Goal: Transaction & Acquisition: Purchase product/service

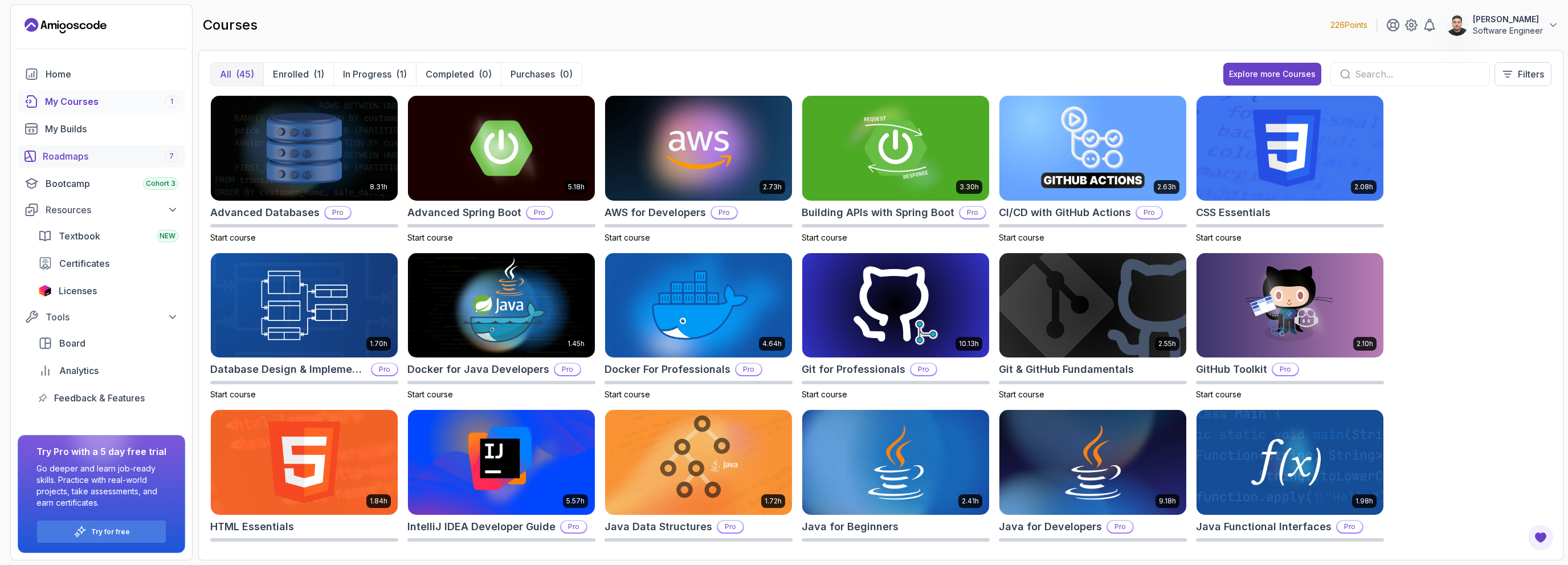
click at [130, 146] on link "Roadmaps 7" at bounding box center [101, 155] width 167 height 23
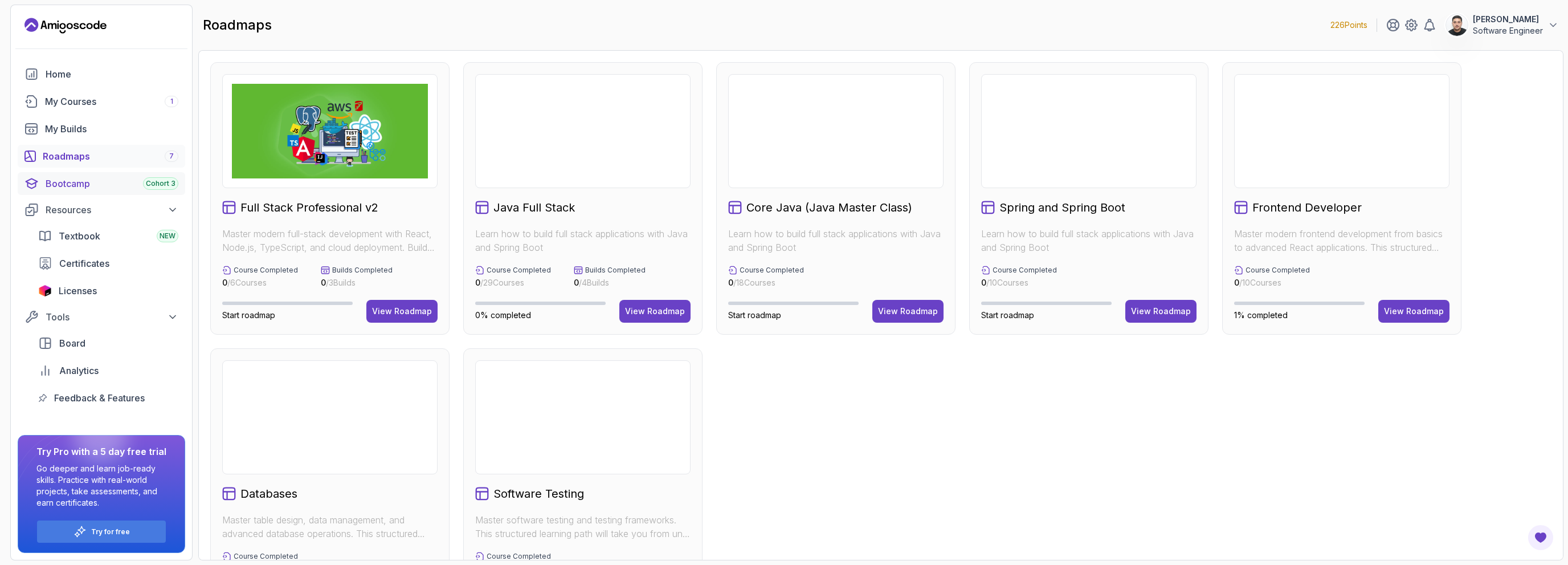
click at [136, 182] on div "Bootcamp Cohort 3" at bounding box center [111, 183] width 133 height 14
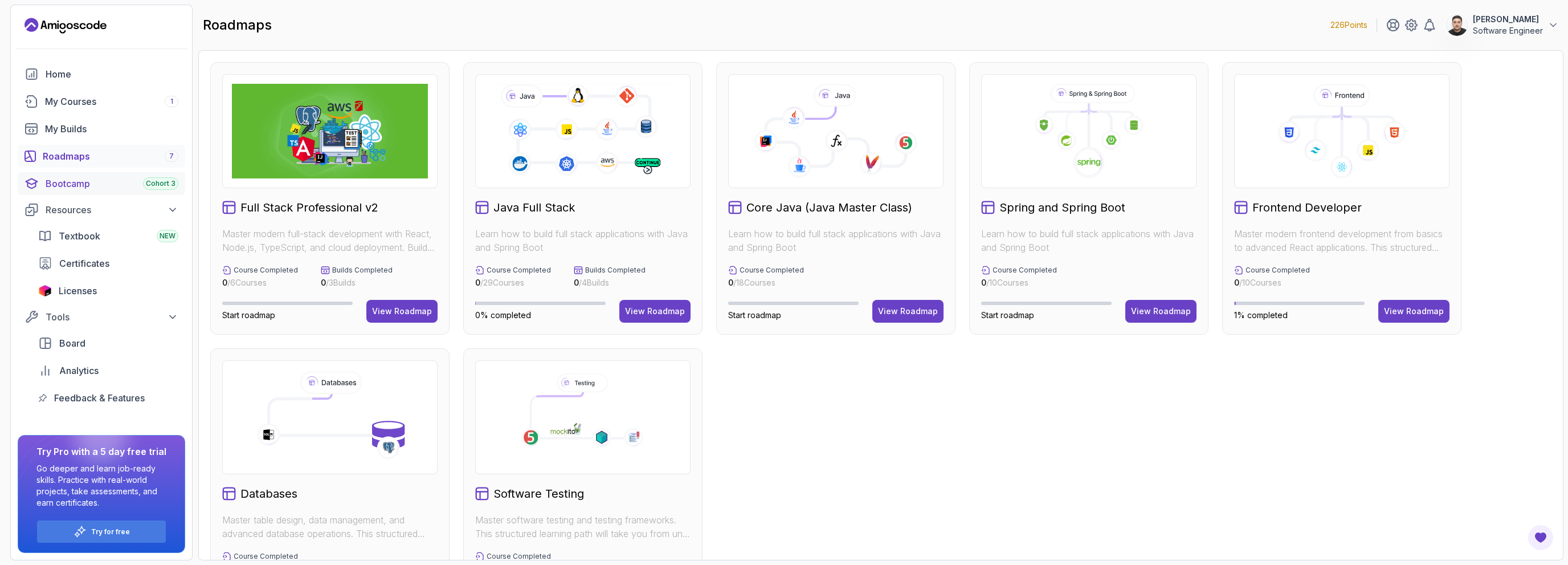
click at [136, 182] on div "Bootcamp Cohort 3" at bounding box center [111, 183] width 133 height 14
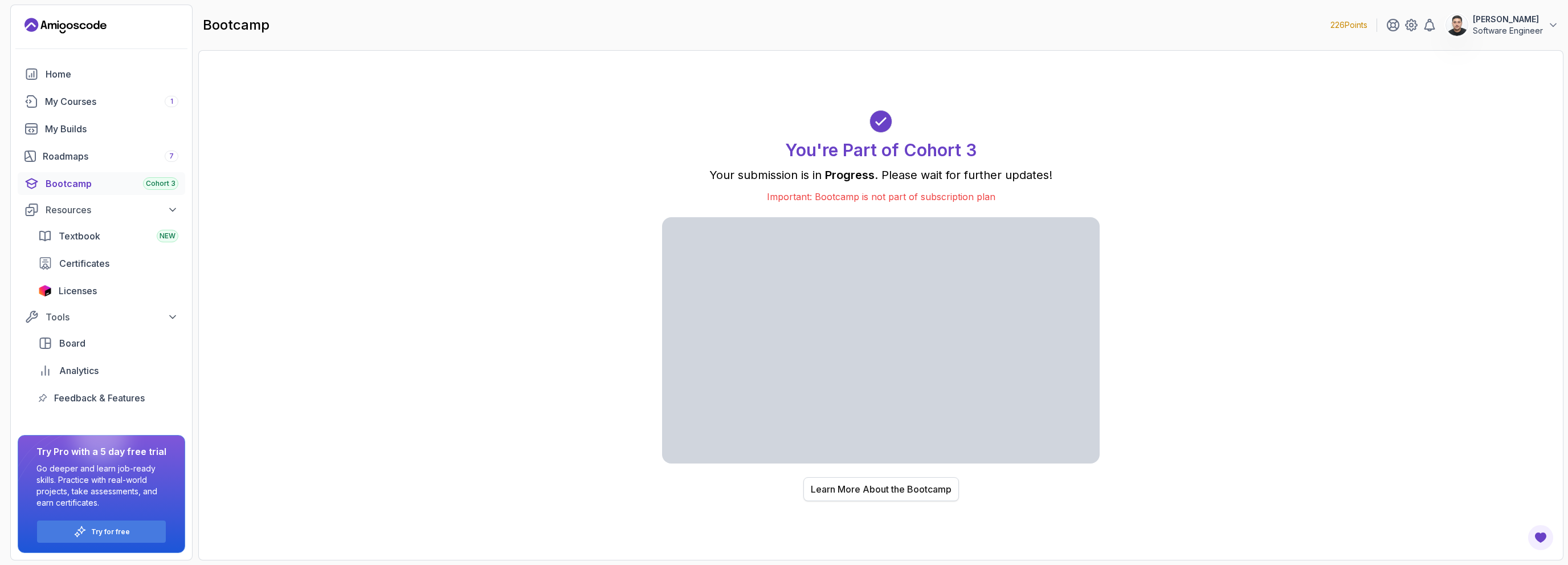
click at [881, 490] on div "Learn More About the Bootcamp" at bounding box center [881, 488] width 141 height 14
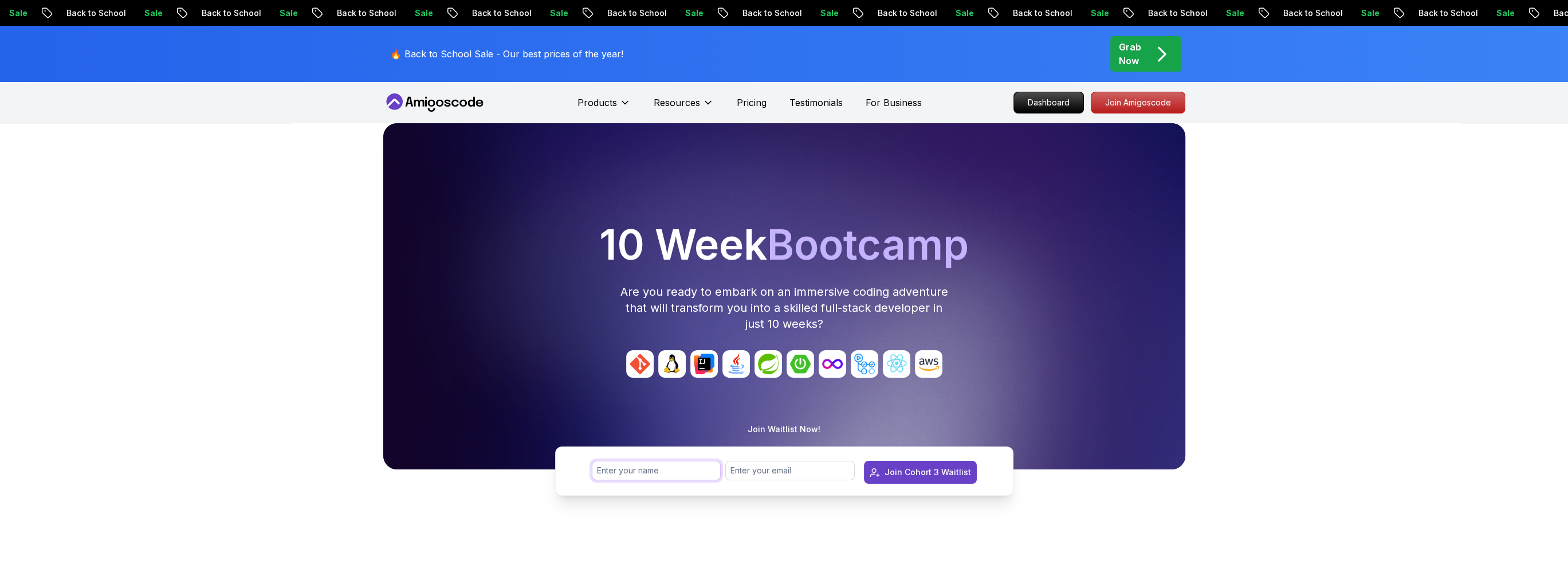
click at [692, 471] on input "text" at bounding box center [656, 470] width 130 height 19
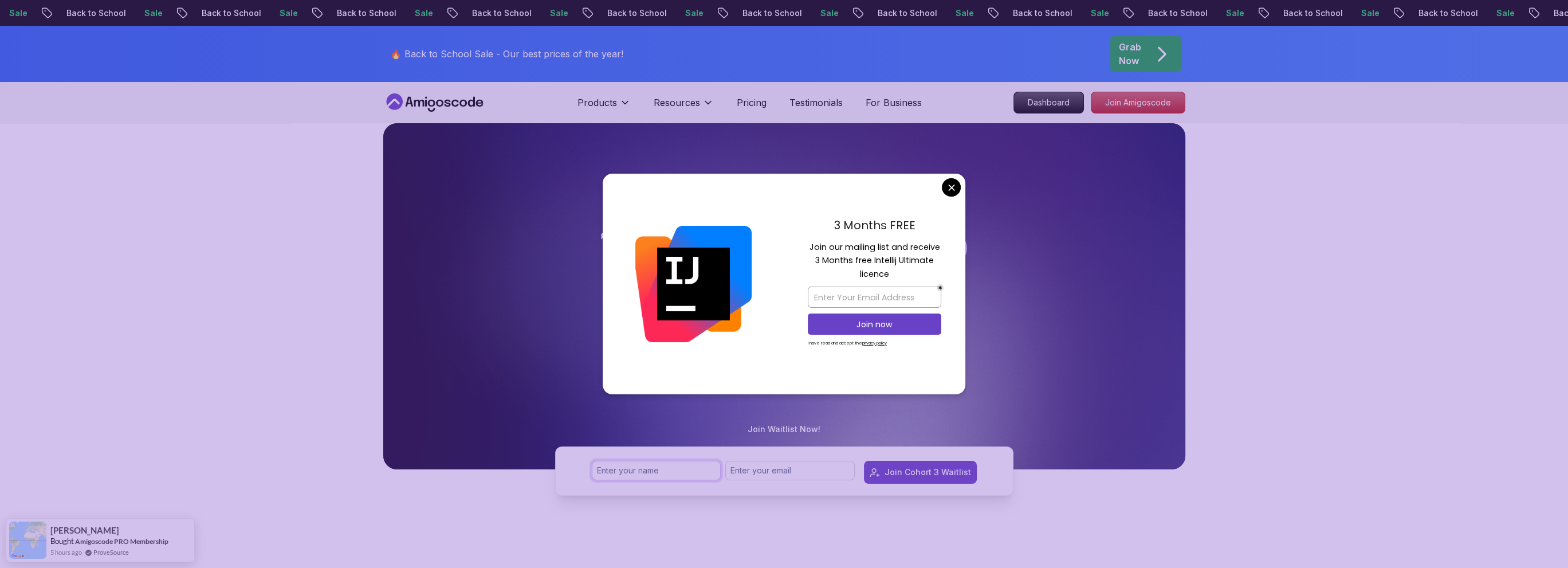
type input "[PERSON_NAME]"
click at [777, 472] on input "email" at bounding box center [789, 470] width 130 height 19
type input "[EMAIL_ADDRESS][DOMAIN_NAME]"
click at [958, 179] on div "3 Months FREE Join our mailing list and receive 3 Months free Intellij Ultimate…" at bounding box center [875, 284] width 182 height 221
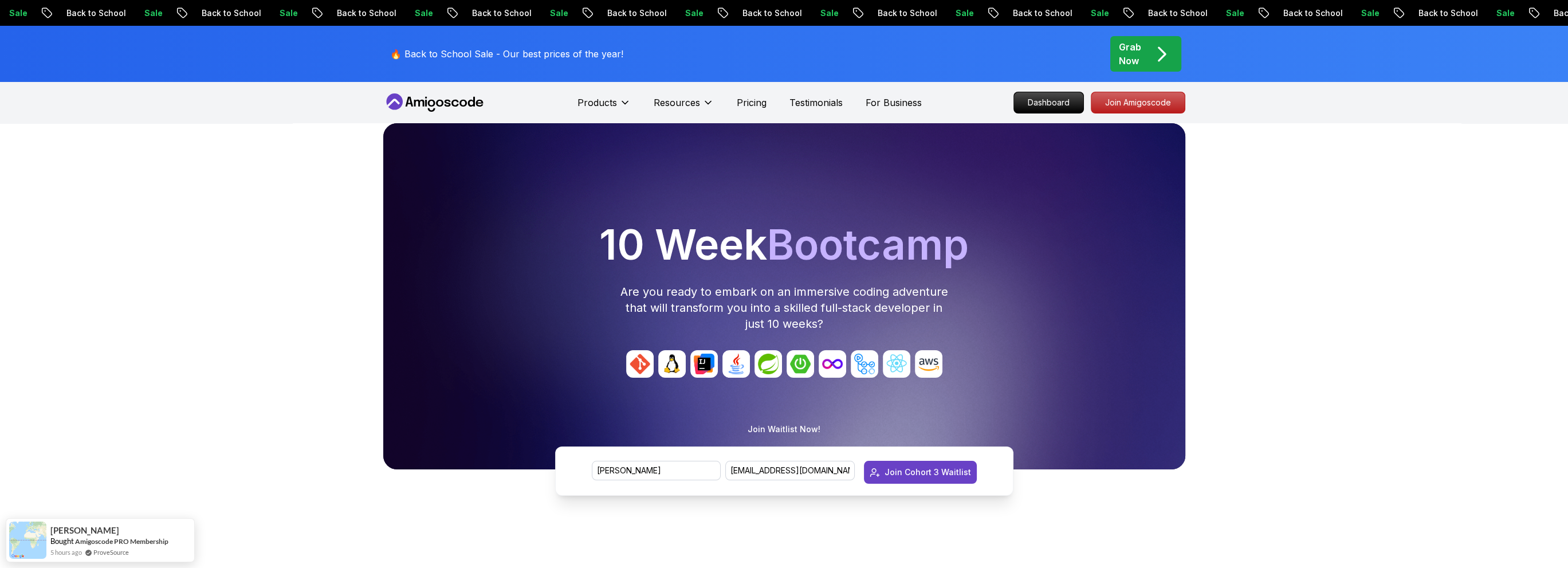
click at [922, 473] on div "Join Cohort 3 Waitlist" at bounding box center [928, 472] width 86 height 12
click at [756, 94] on div "Products Resources Pricing Testimonials For Business" at bounding box center [749, 102] width 344 height 23
click at [758, 101] on p "Pricing" at bounding box center [751, 102] width 30 height 14
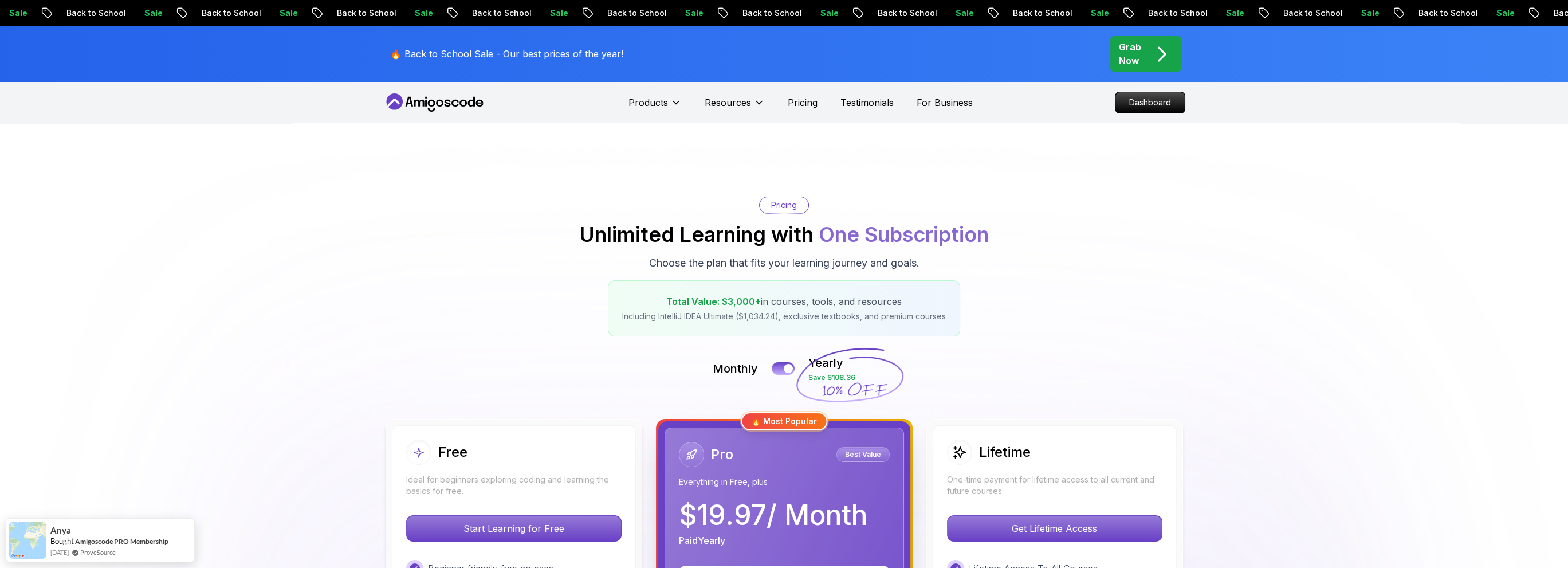
click at [1151, 60] on icon "pre-order" at bounding box center [1161, 54] width 23 height 23
click at [1145, 45] on div "Grab Now" at bounding box center [1145, 54] width 54 height 27
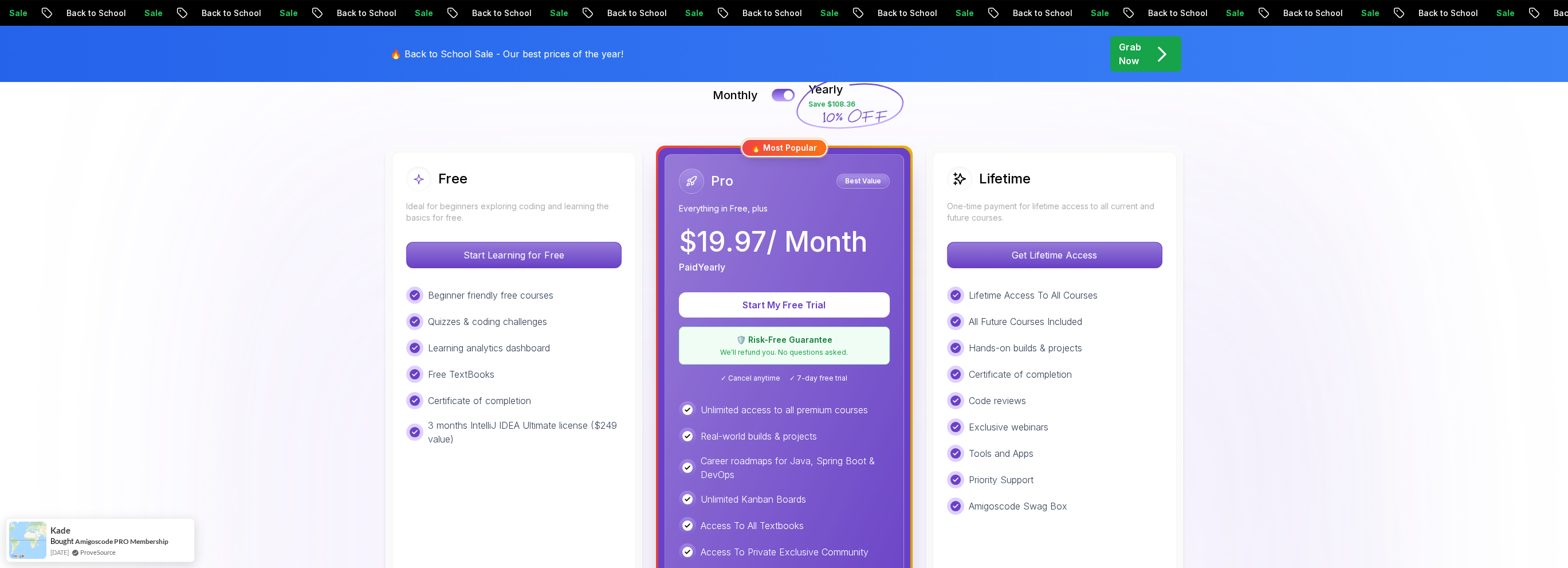
scroll to position [344, 0]
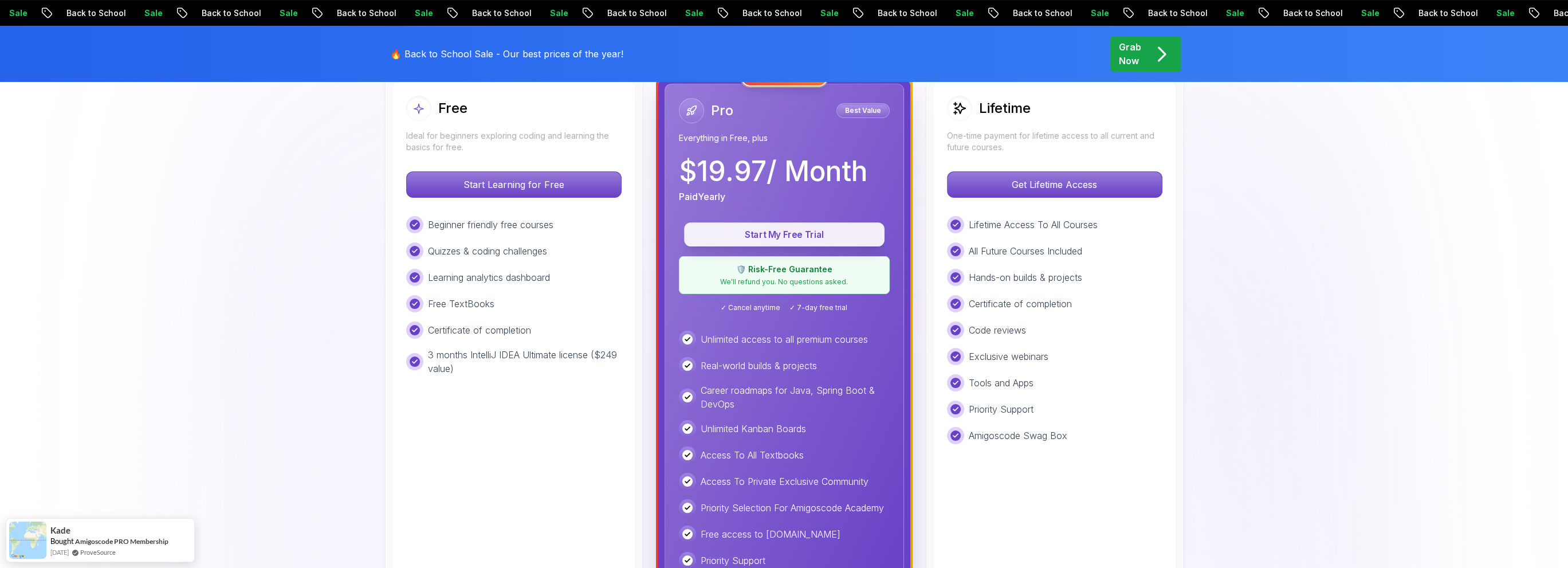
click at [817, 235] on p "Start My Free Trial" at bounding box center [784, 234] width 174 height 14
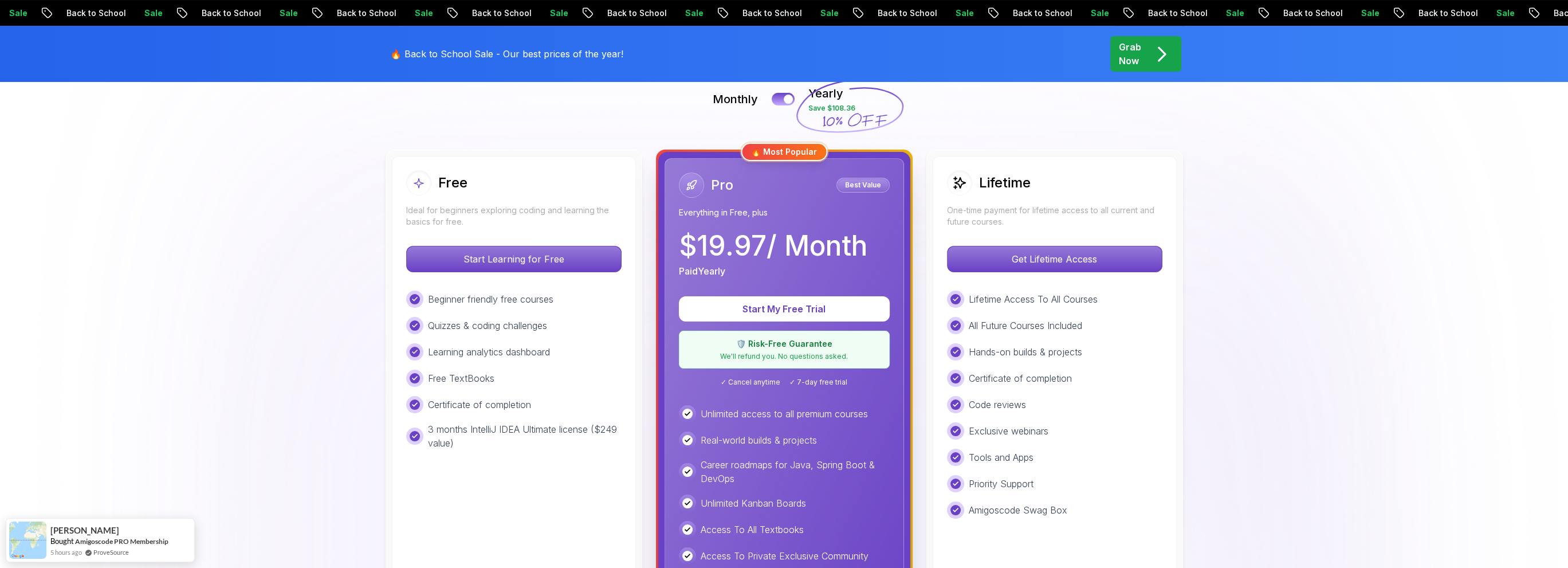
scroll to position [286, 0]
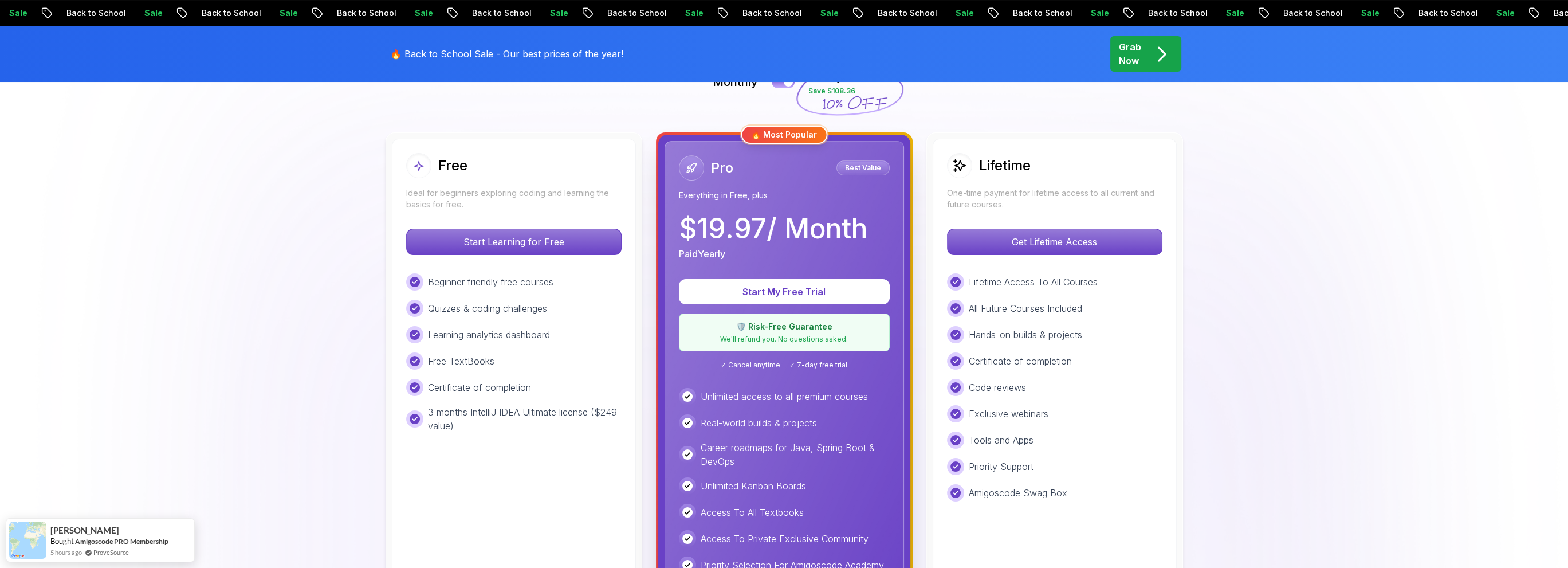
click at [1113, 286] on div "Lifetime Access To All Courses" at bounding box center [1054, 282] width 215 height 17
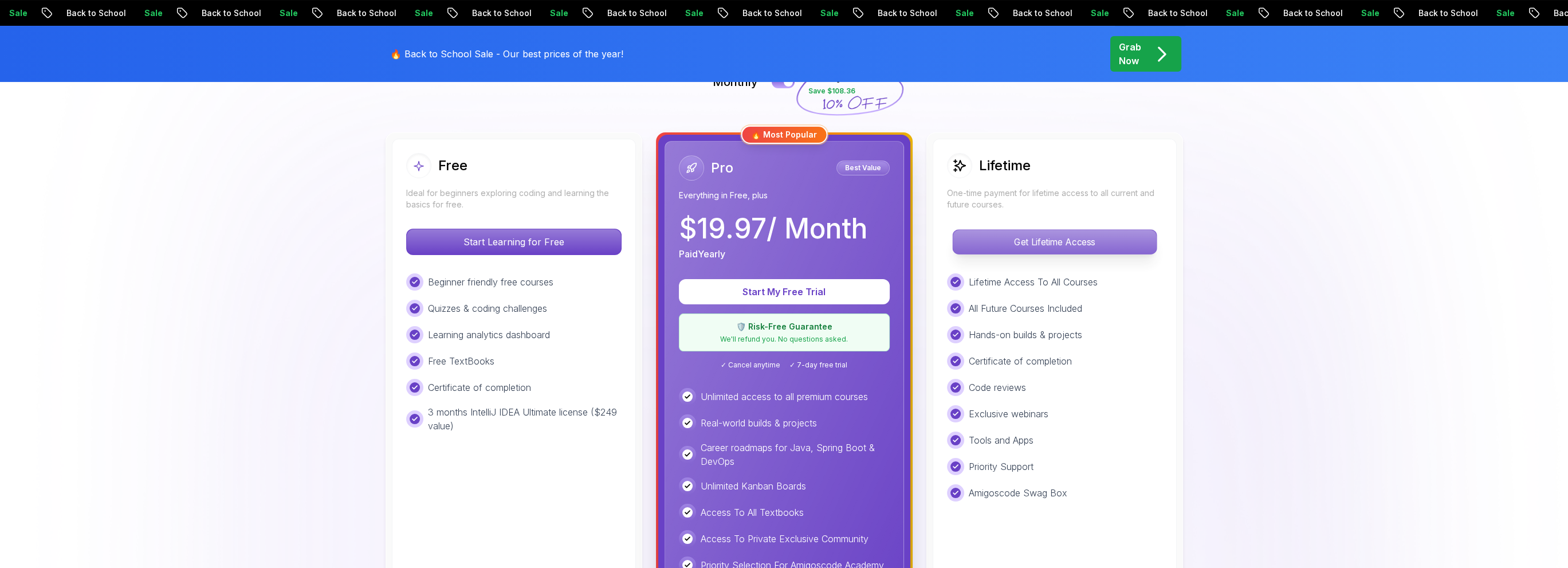
click at [1074, 238] on p "Get Lifetime Access" at bounding box center [1055, 242] width 203 height 24
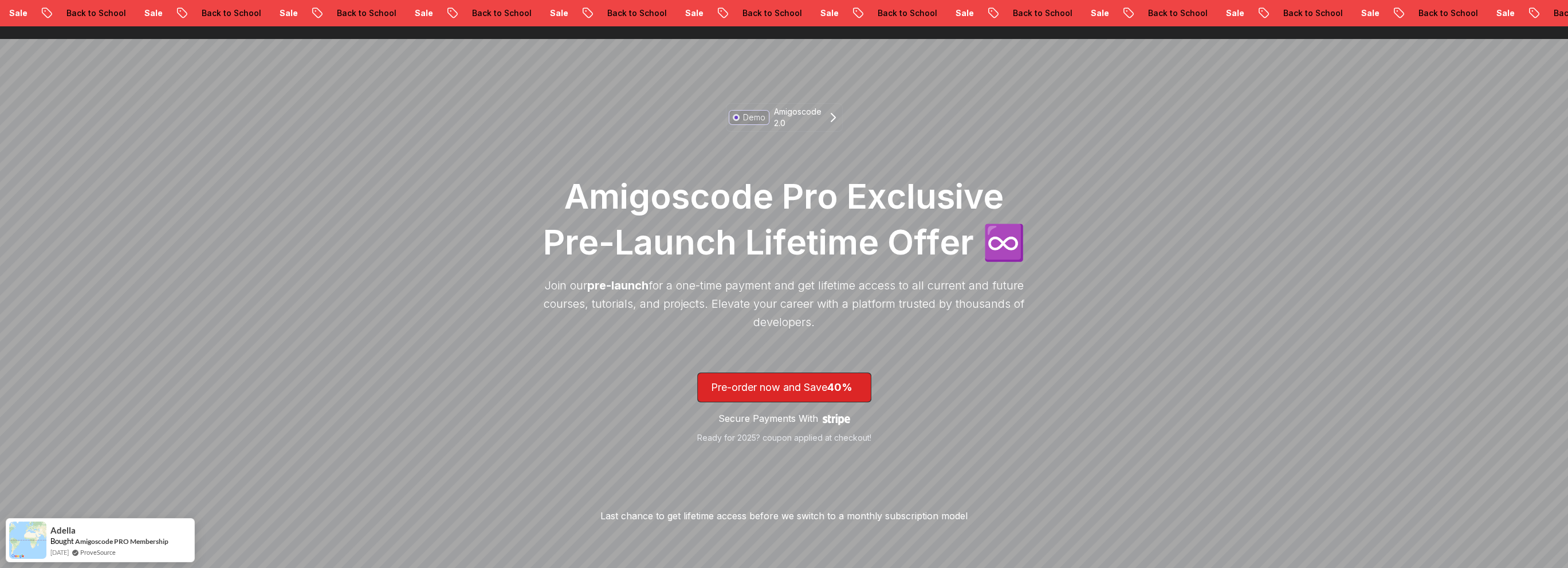
scroll to position [57, 0]
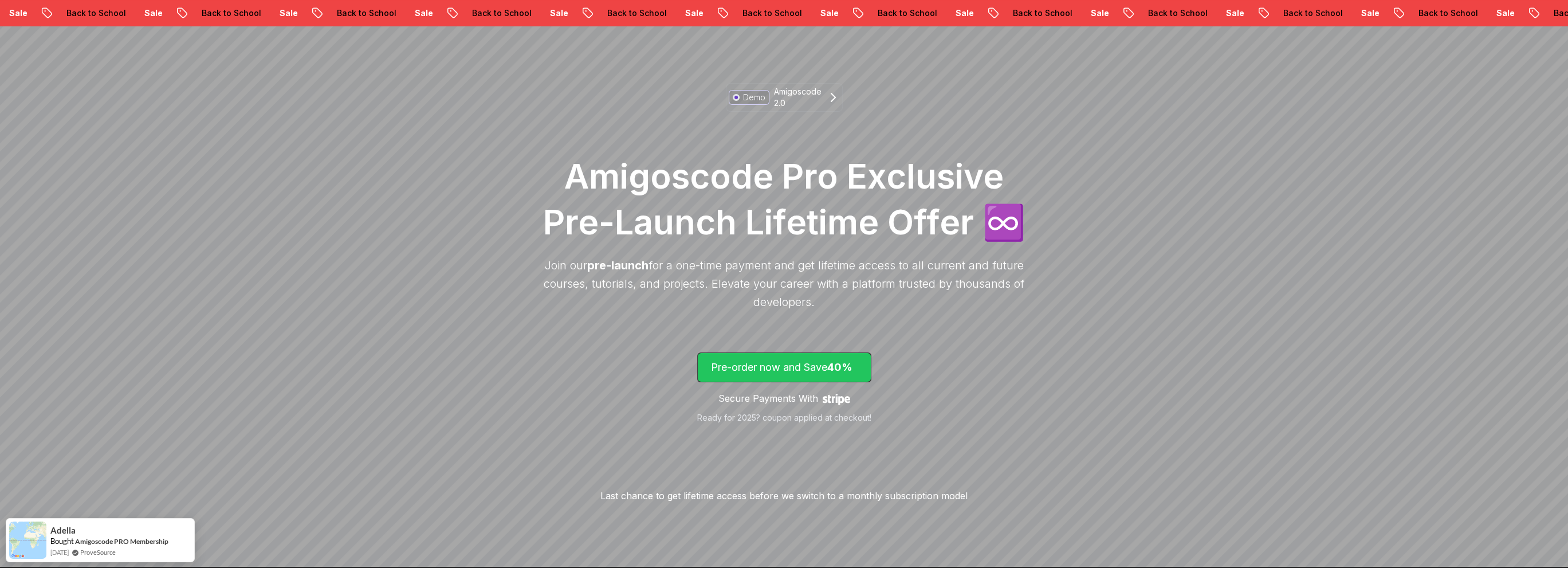
click at [790, 363] on p "Pre-order now and Save 40%" at bounding box center [784, 367] width 146 height 16
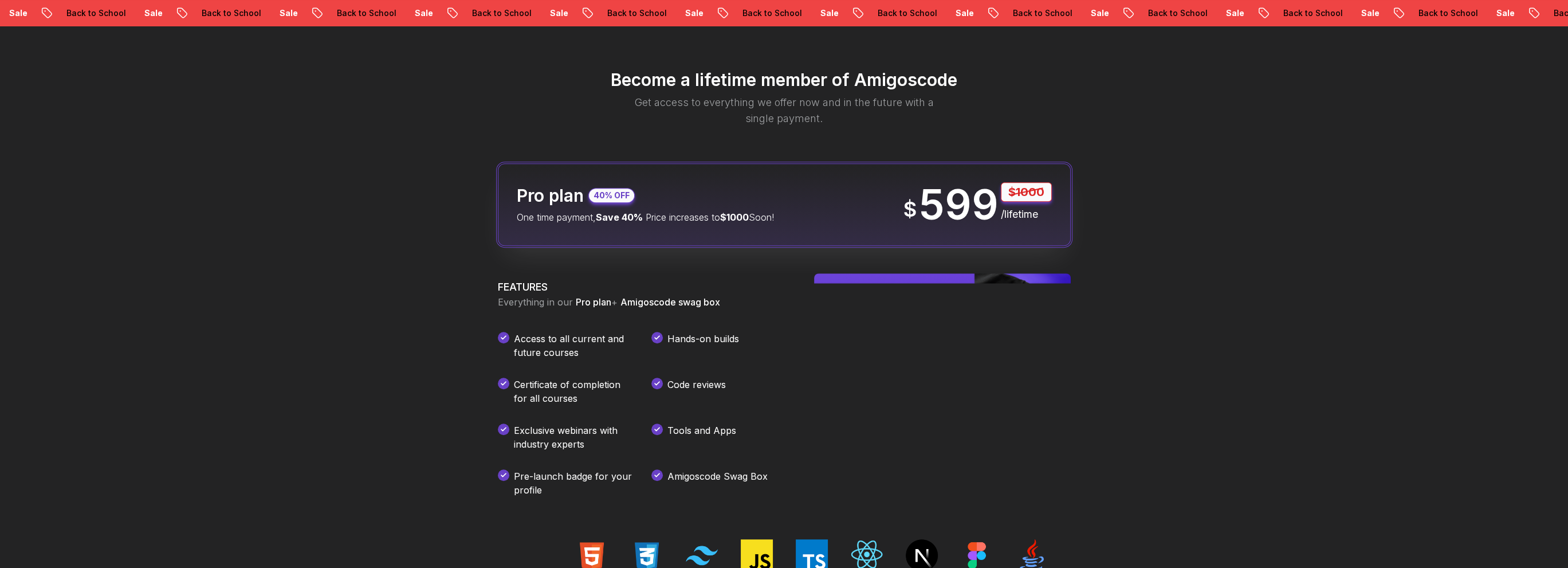
scroll to position [1357, 0]
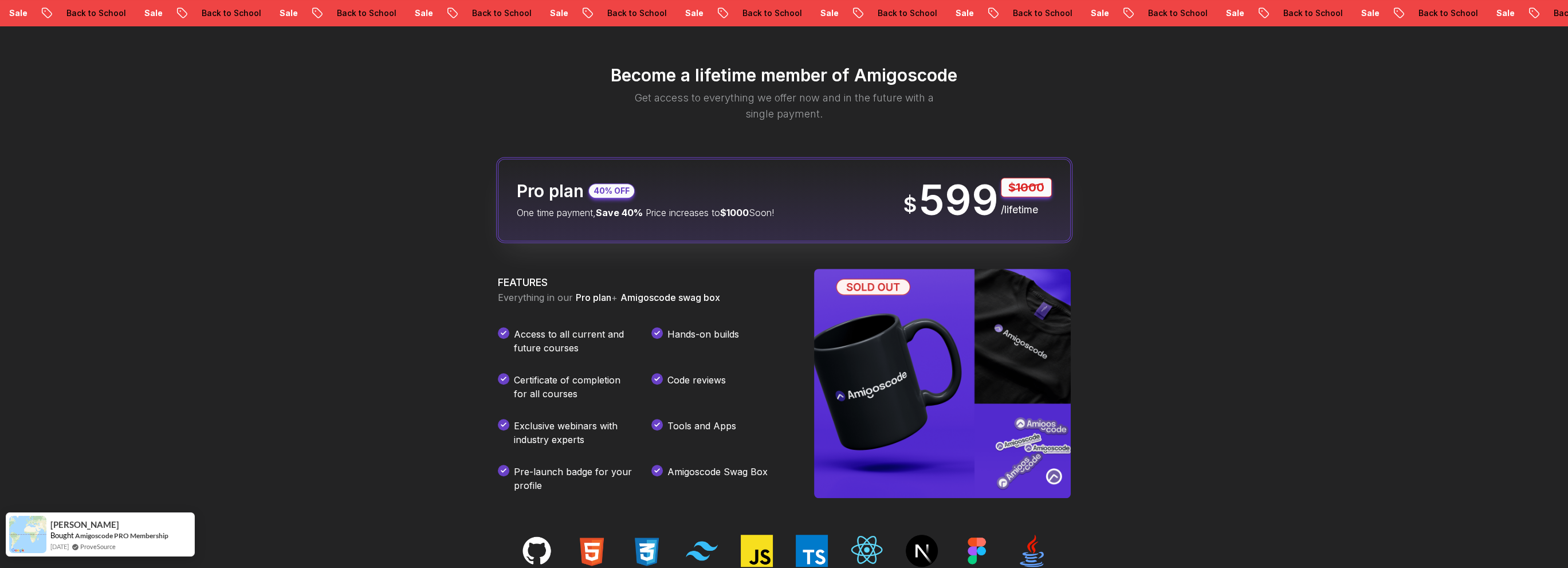
click at [173, 522] on div "Jay Bought Amigoscode PRO Membership 21 days ago ProveSource" at bounding box center [100, 534] width 189 height 45
click at [170, 533] on div "Jay Bought Amigoscode PRO Membership 21 days ago ProveSource" at bounding box center [89, 533] width 165 height 43
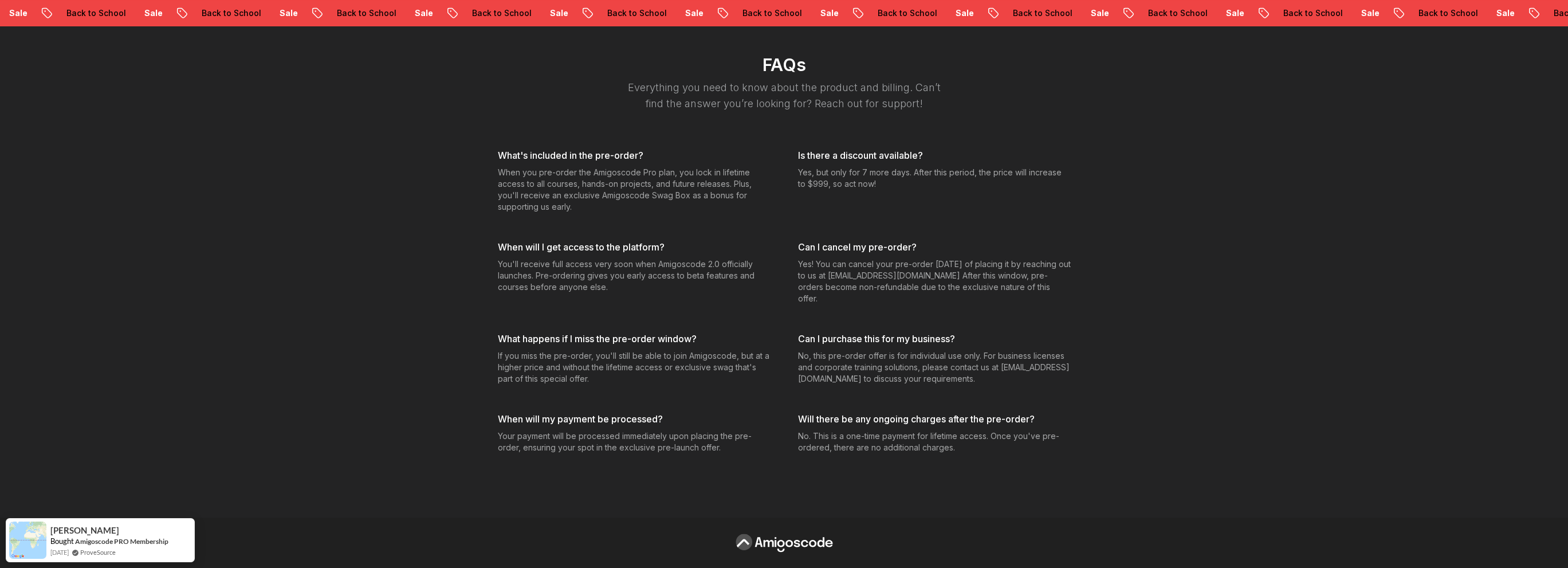
scroll to position [4054, 0]
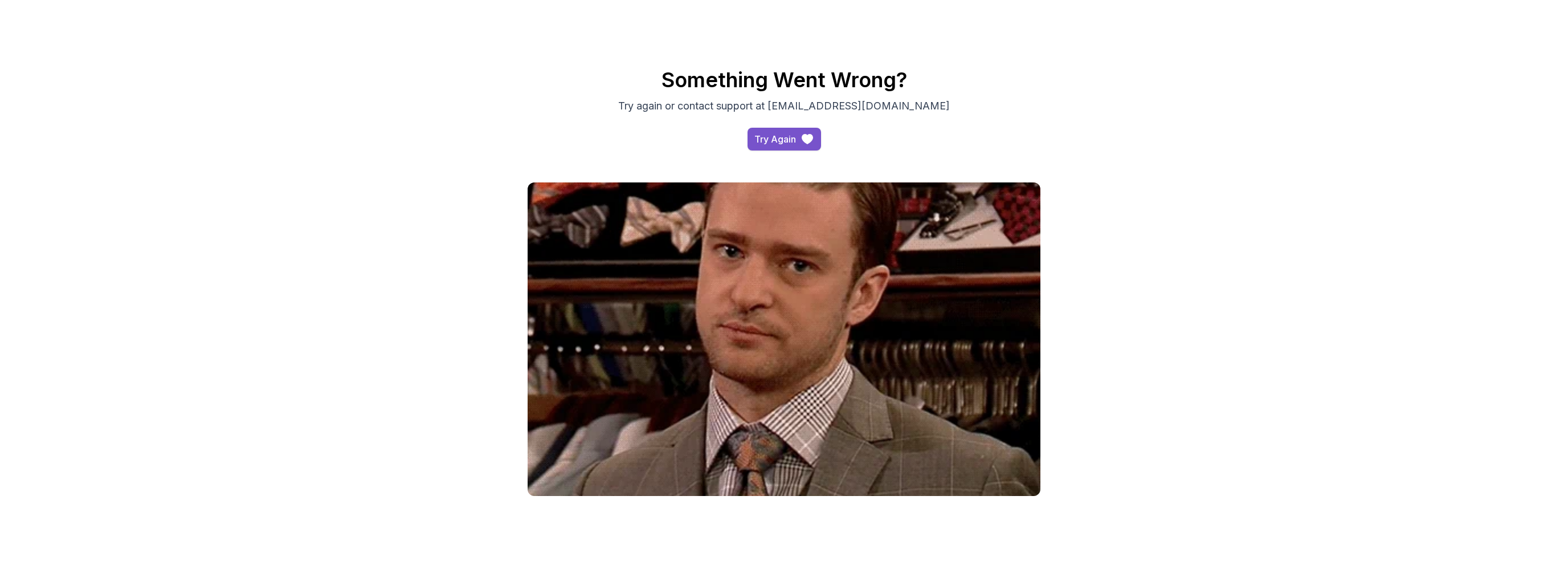
click at [783, 138] on div "Try Again" at bounding box center [775, 138] width 42 height 14
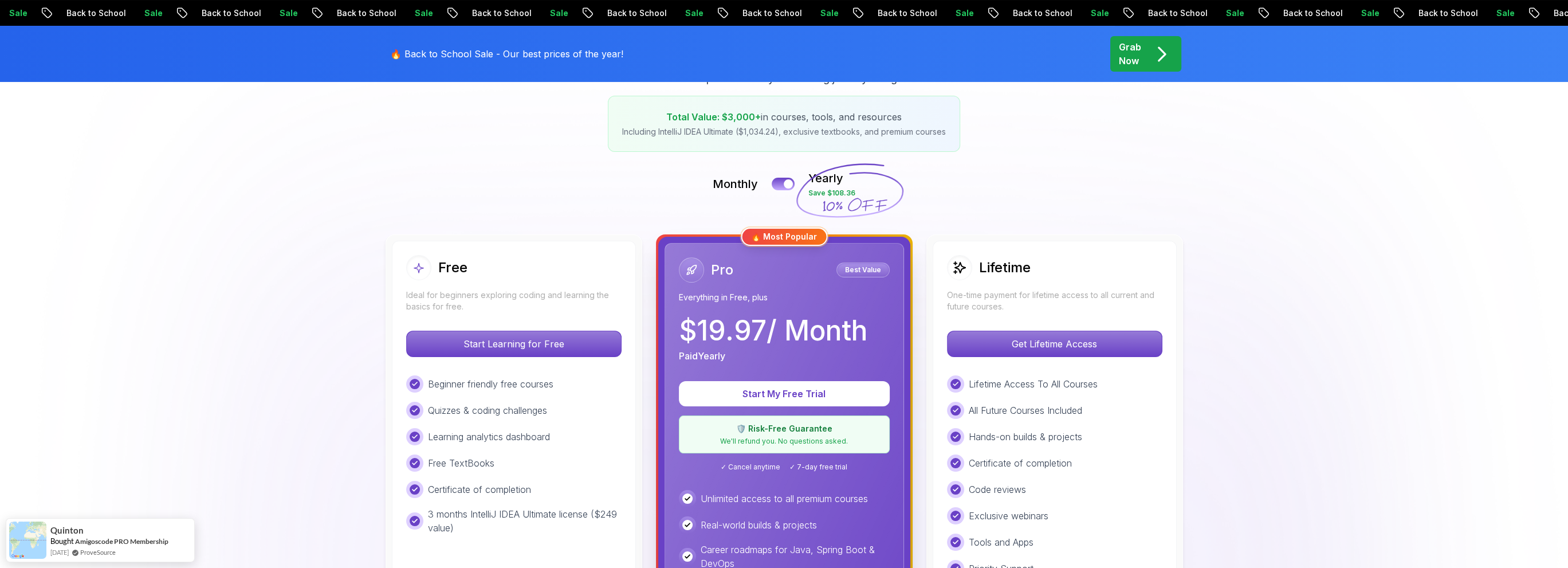
scroll to position [115, 0]
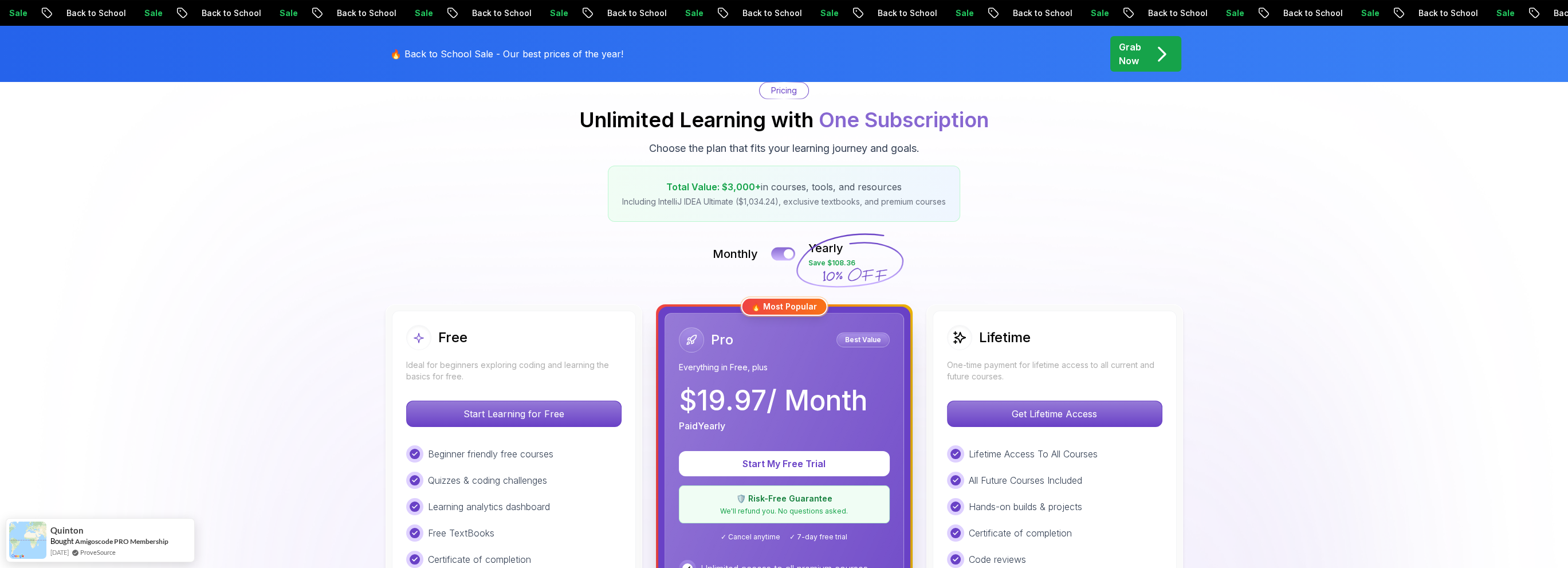
click at [779, 254] on button at bounding box center [783, 254] width 24 height 14
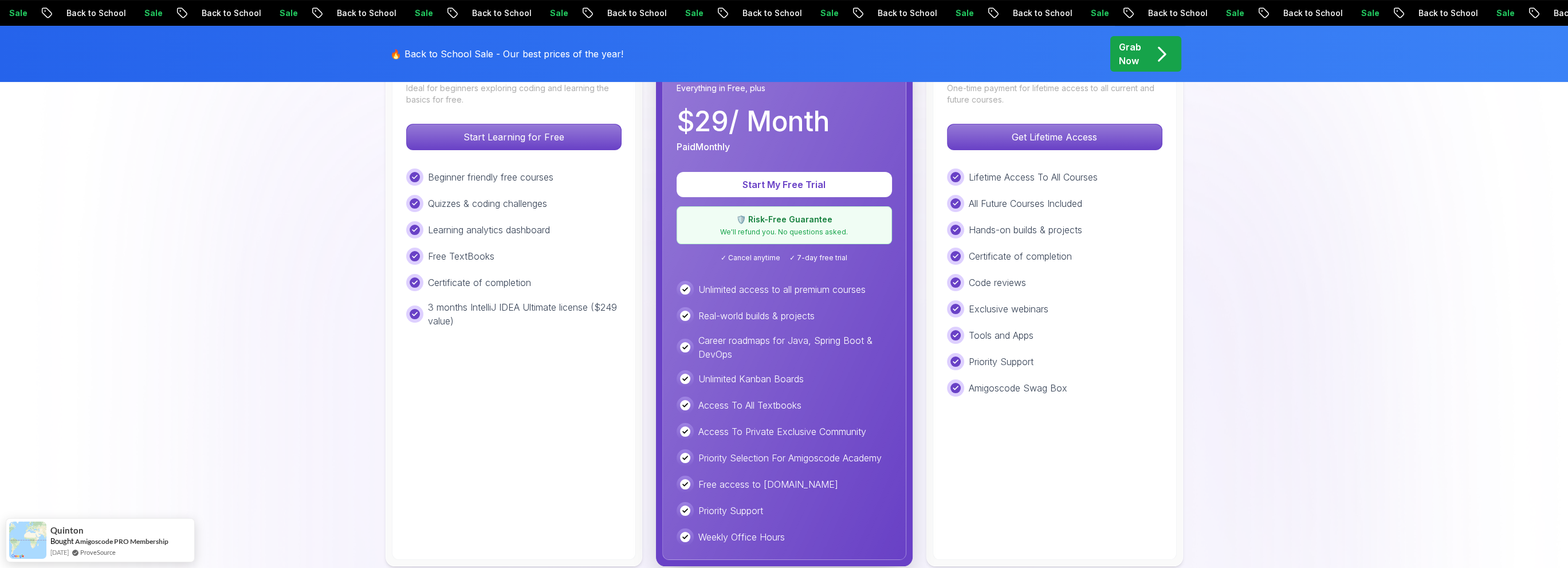
scroll to position [401, 0]
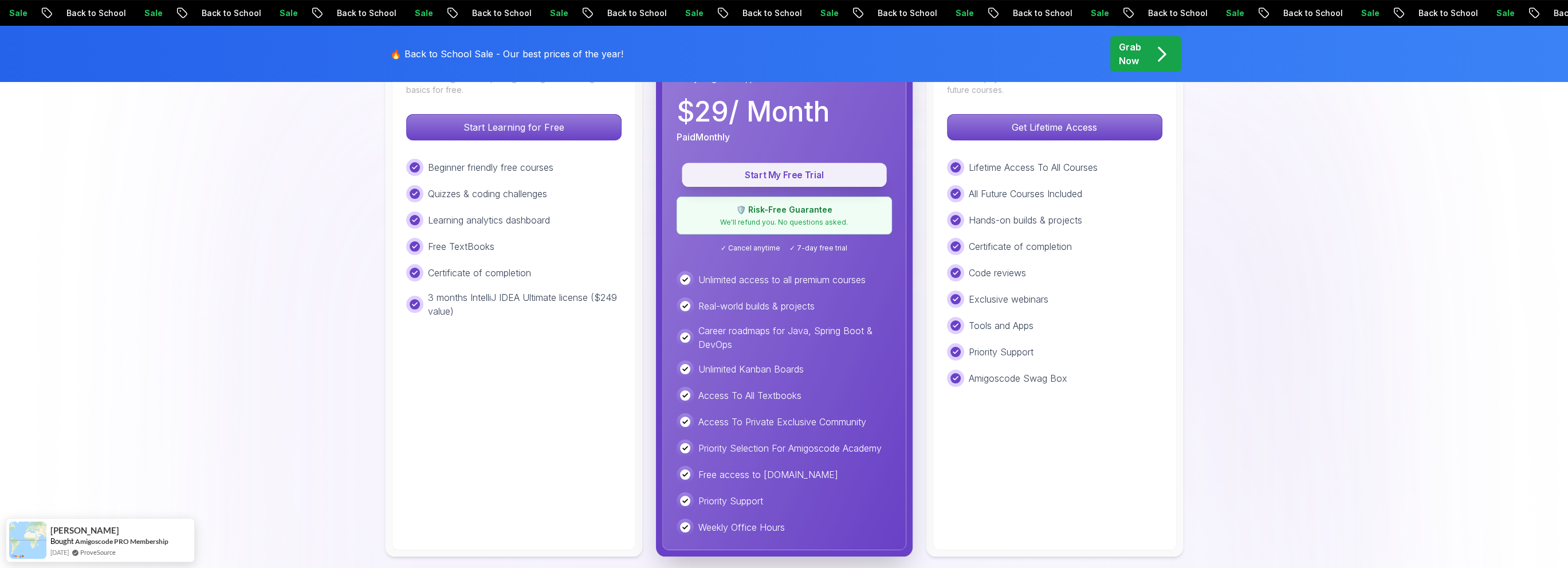
click at [793, 169] on p "Start My Free Trial" at bounding box center [784, 174] width 179 height 14
